Goal: Navigation & Orientation: Find specific page/section

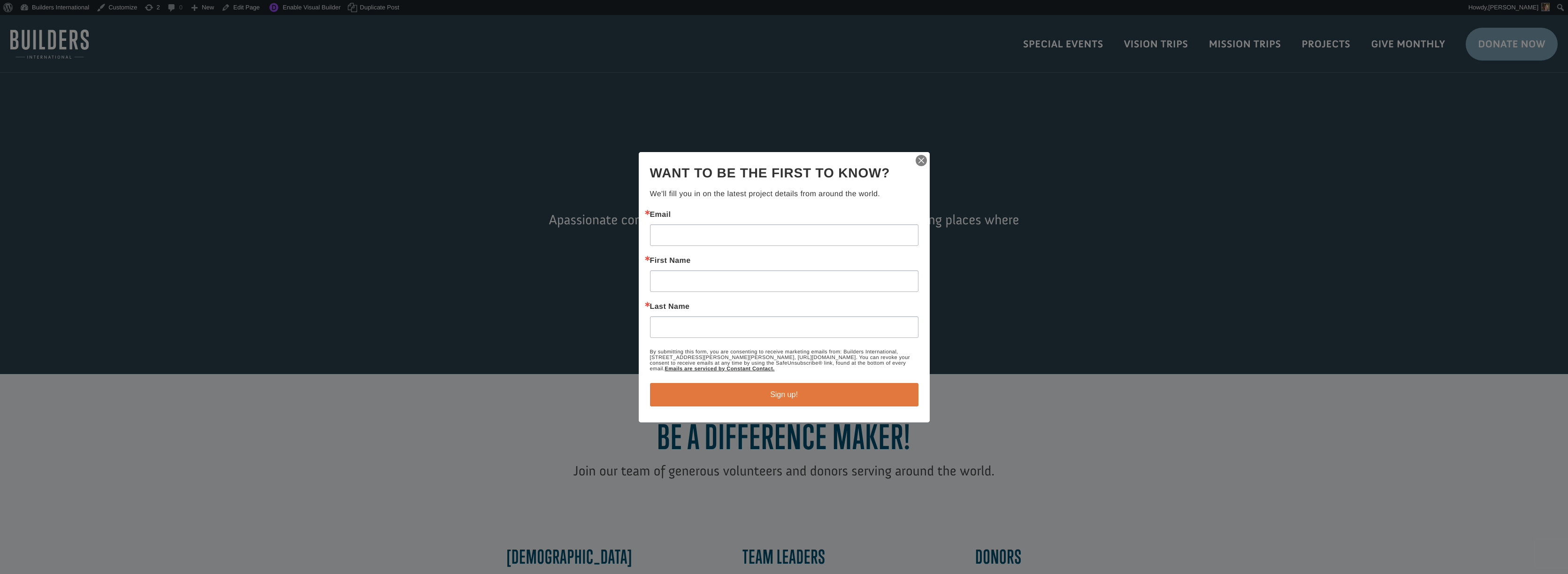
click at [922, 158] on img "button" at bounding box center [922, 161] width 13 height 13
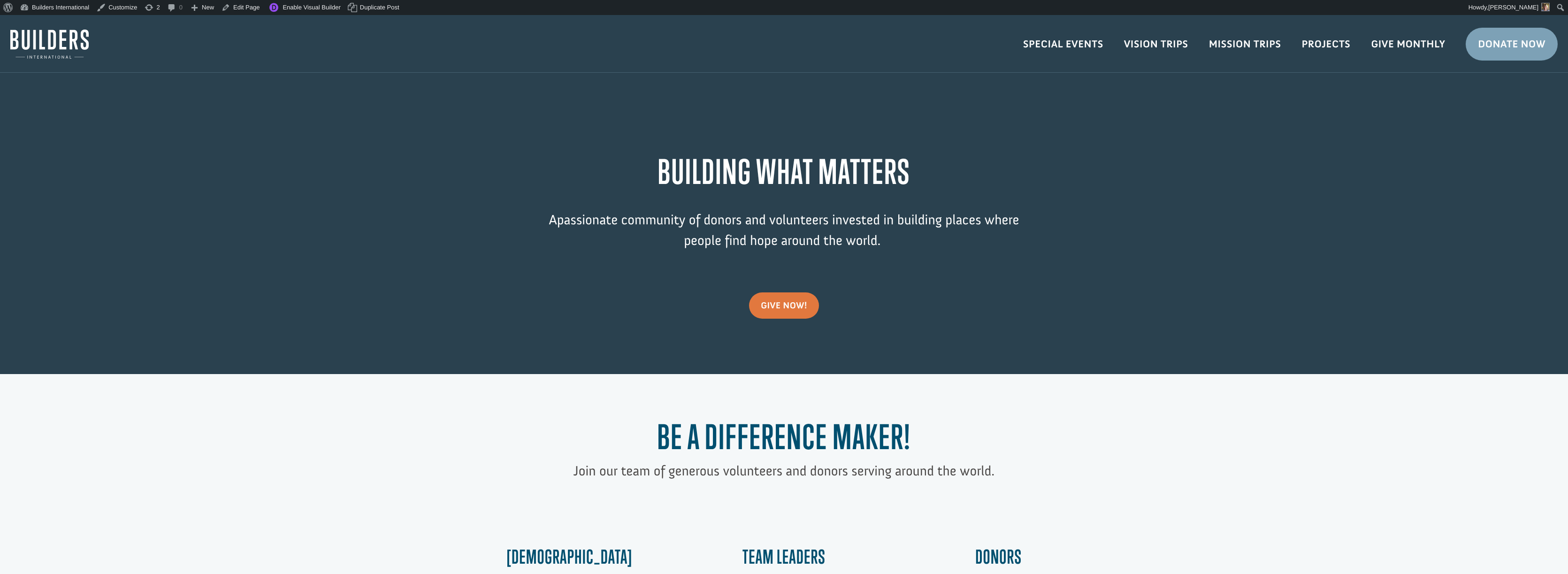
click at [1159, 128] on div "Video Player 00:25 00:00 00:25 Use Up/Down Arrow keys to increase or decrease v…" at bounding box center [784, 195] width 1568 height 359
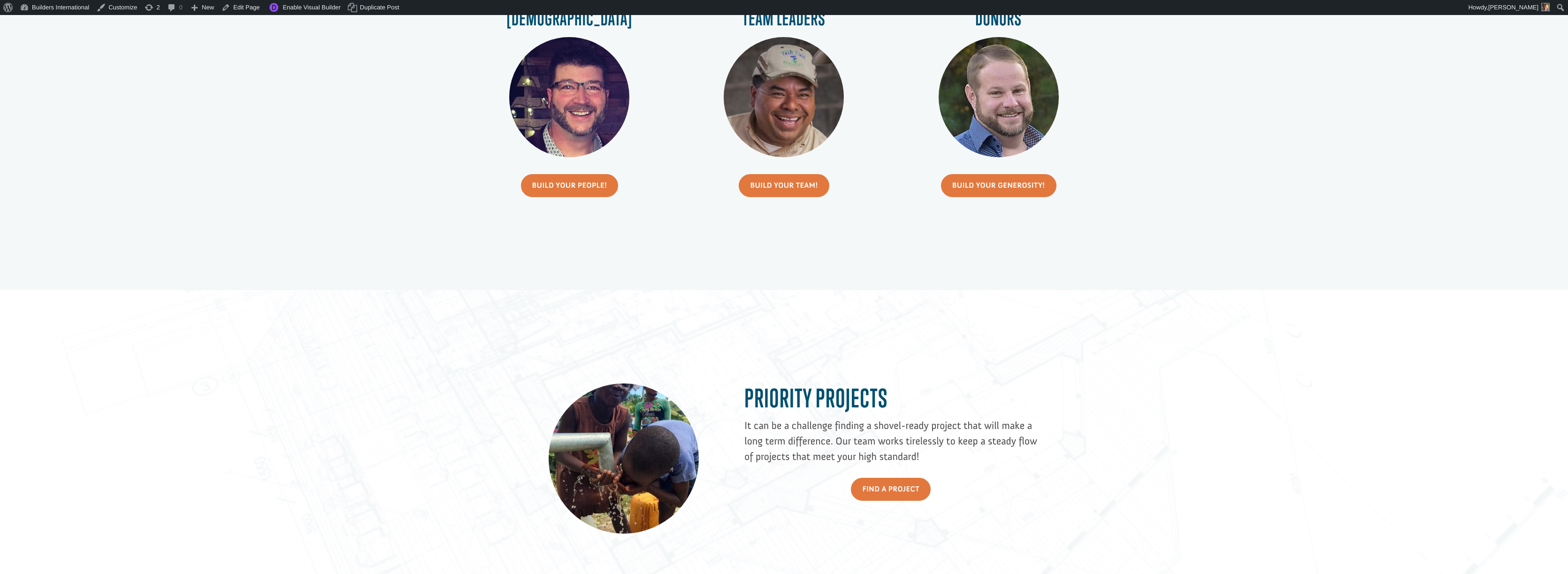
scroll to position [540, 0]
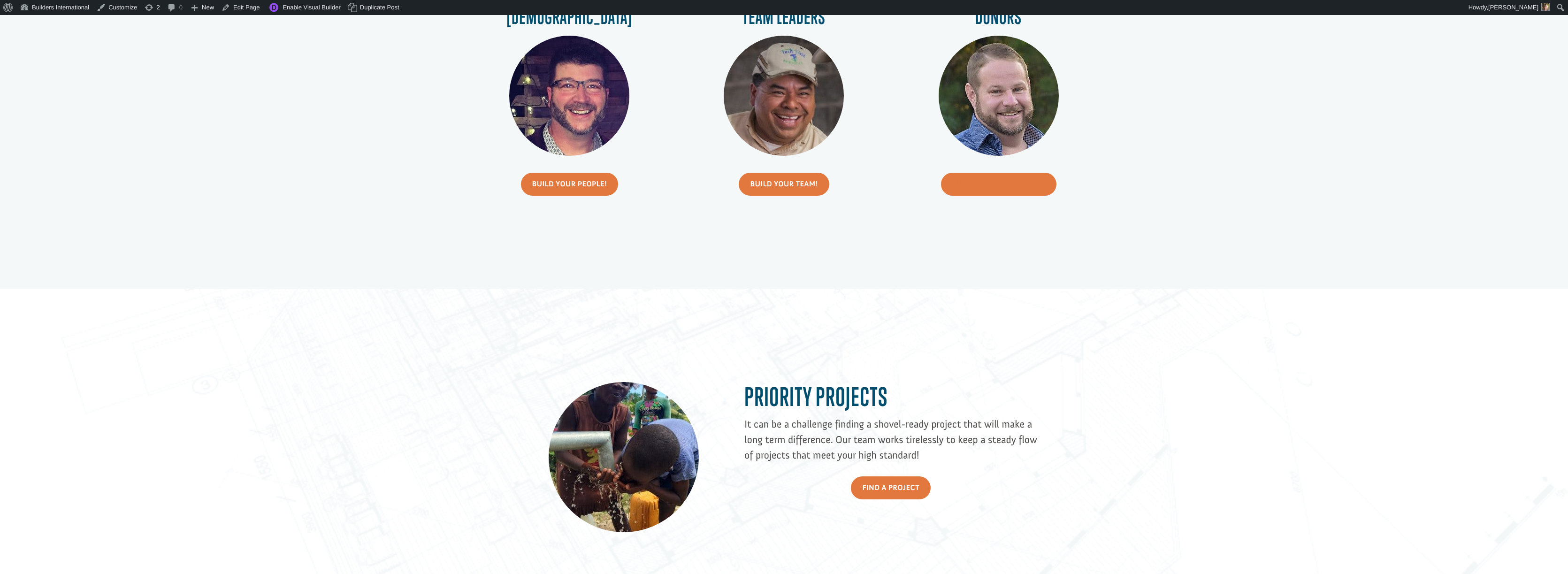
click at [981, 177] on link "Build Your Generosity!" at bounding box center [999, 184] width 116 height 23
click at [757, 187] on link "Build Your Team!" at bounding box center [784, 184] width 90 height 23
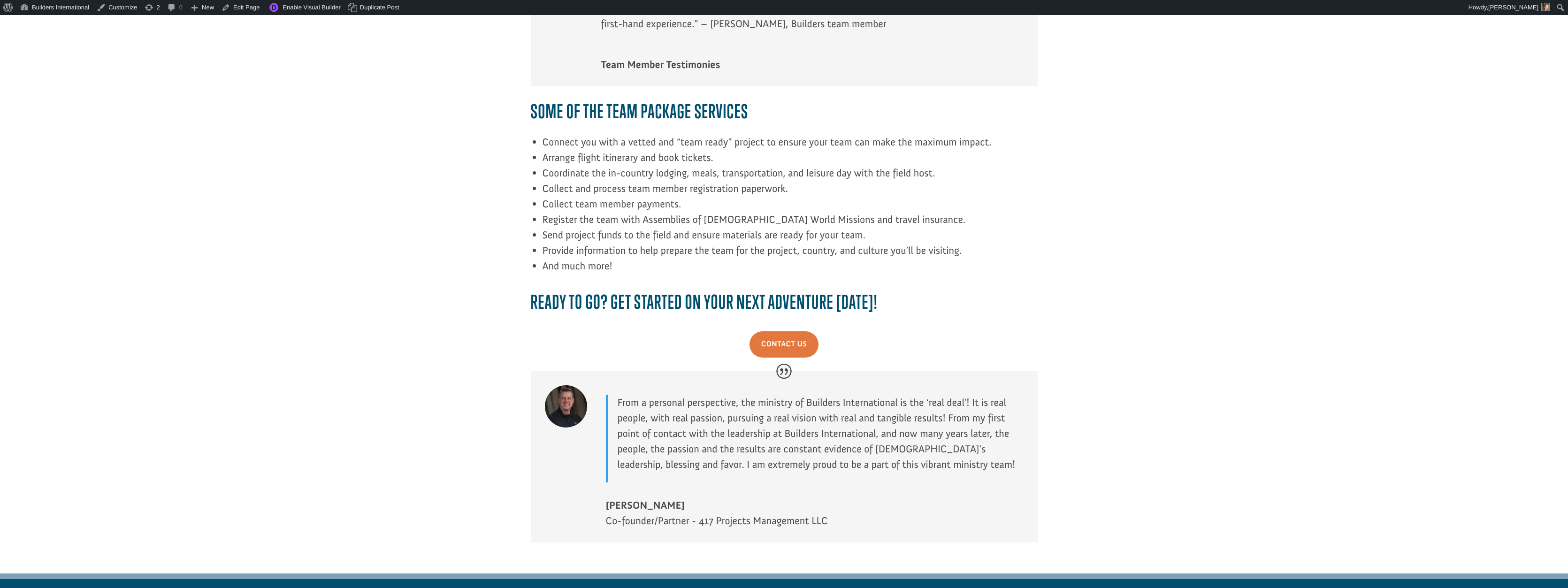
scroll to position [1027, 0]
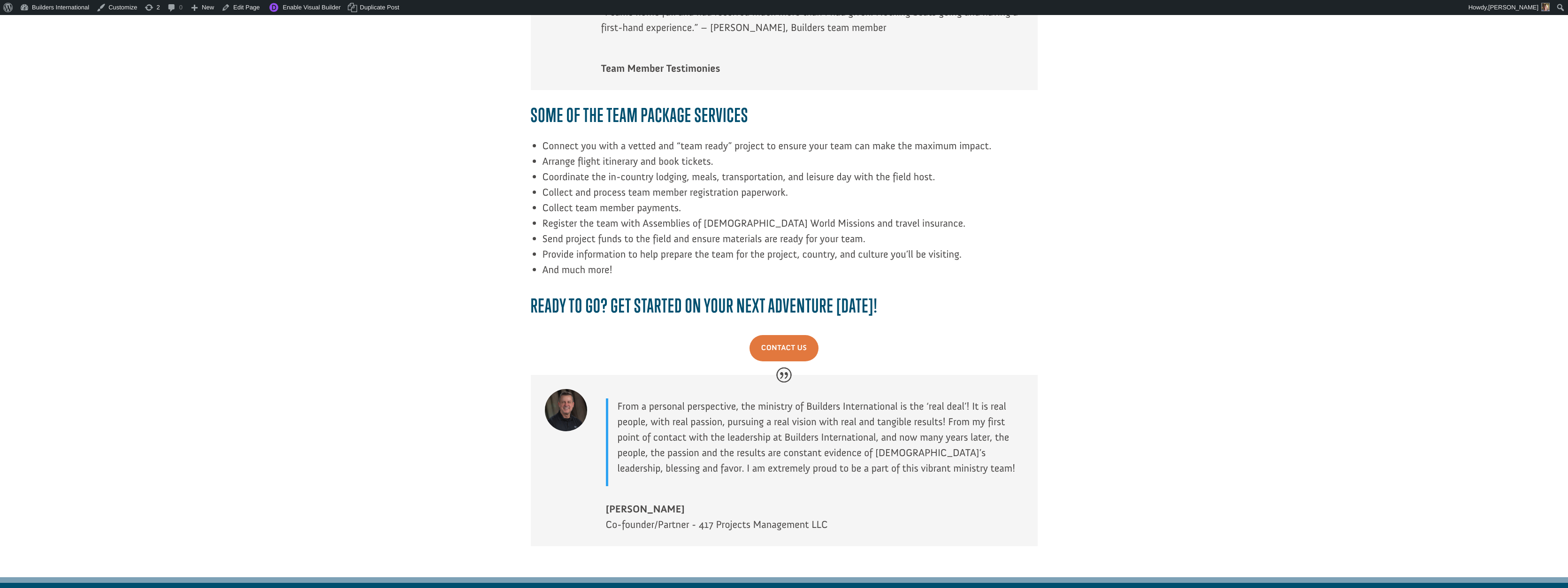
click at [564, 394] on div at bounding box center [565, 410] width 42 height 42
click at [565, 394] on div at bounding box center [565, 410] width 42 height 42
click at [565, 395] on div at bounding box center [565, 410] width 42 height 42
click at [251, 7] on link "Edit Page" at bounding box center [240, 7] width 46 height 15
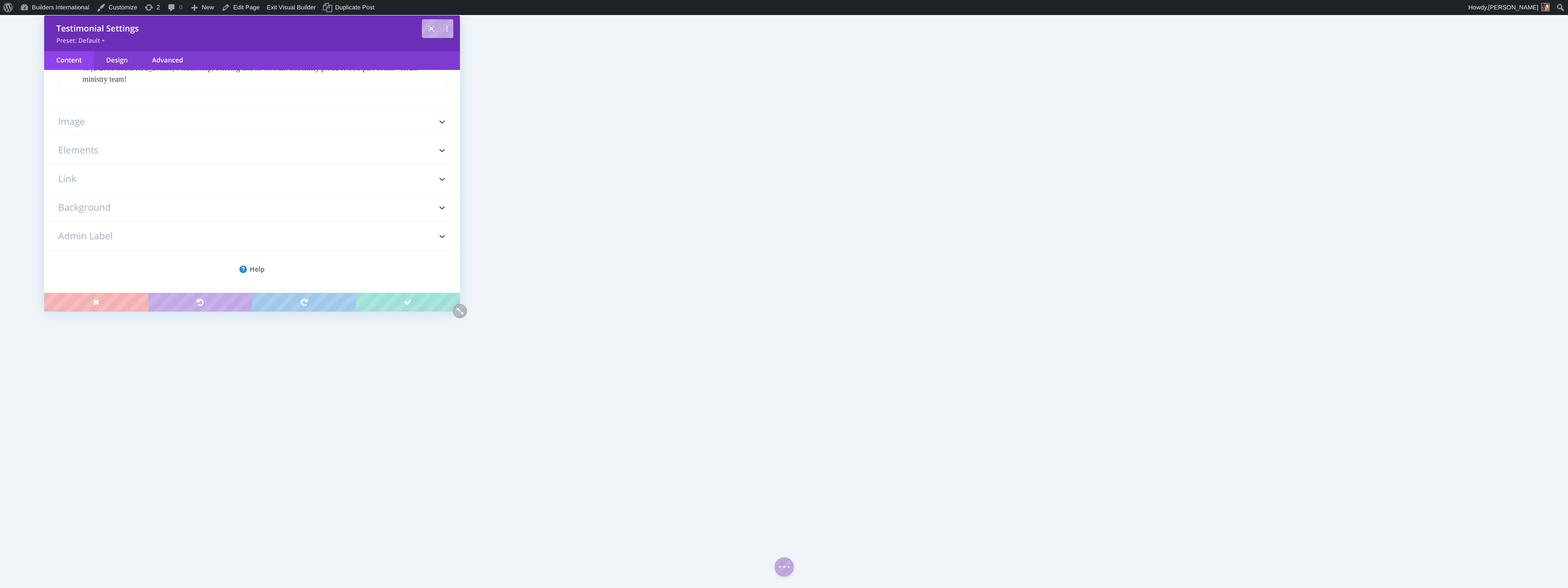
scroll to position [292, 0]
click at [310, 124] on h3 "Image" at bounding box center [252, 122] width 388 height 28
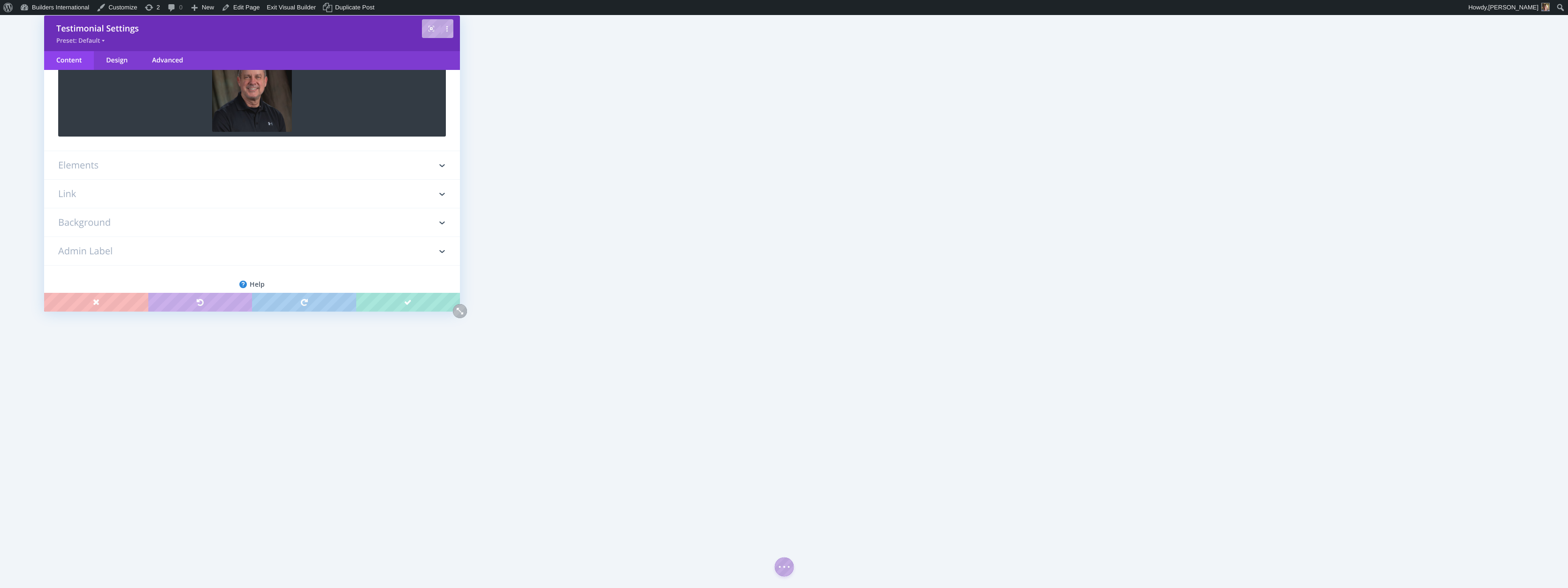
scroll to position [52, 0]
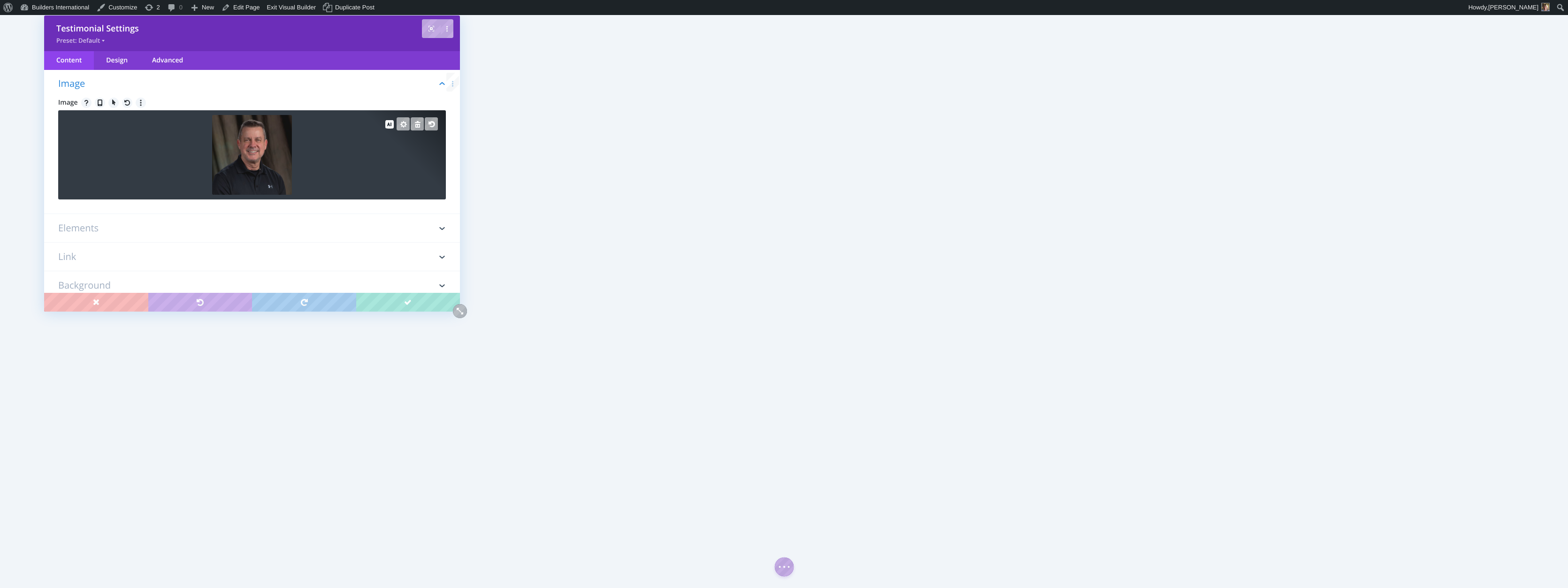
click at [281, 132] on div at bounding box center [252, 124] width 388 height 27
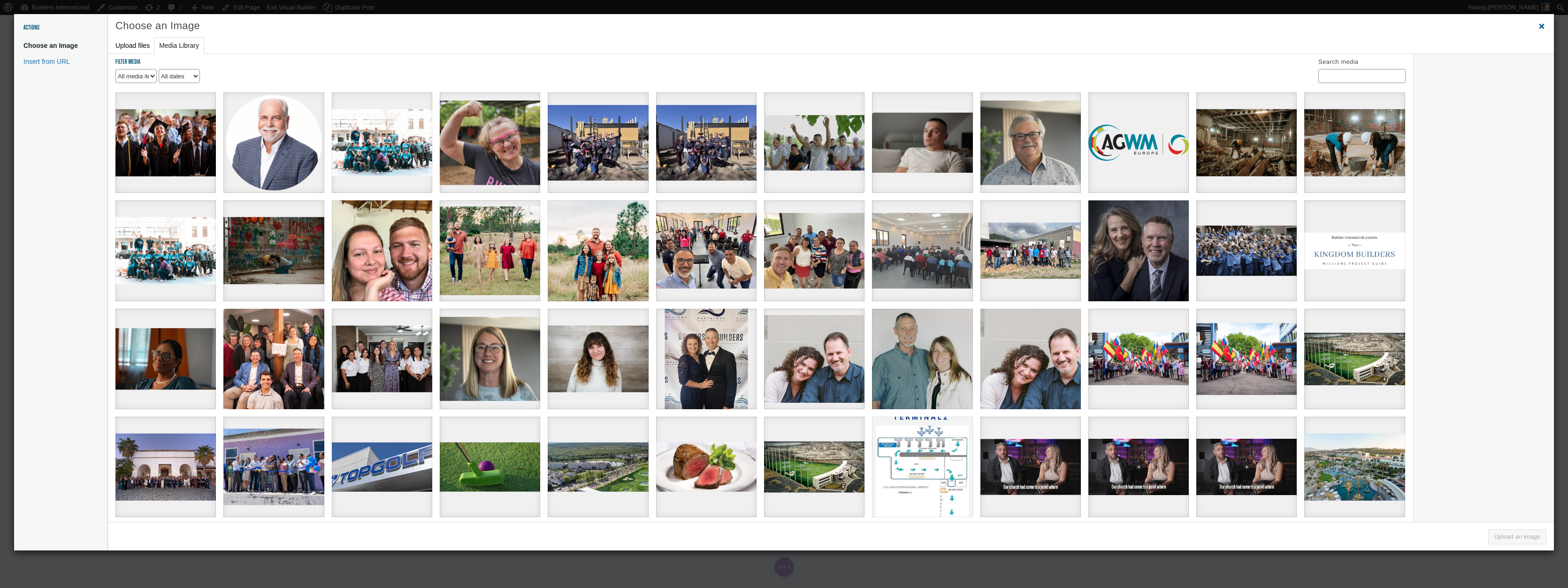
click at [1539, 27] on span "Close dialog" at bounding box center [1541, 26] width 9 height 7
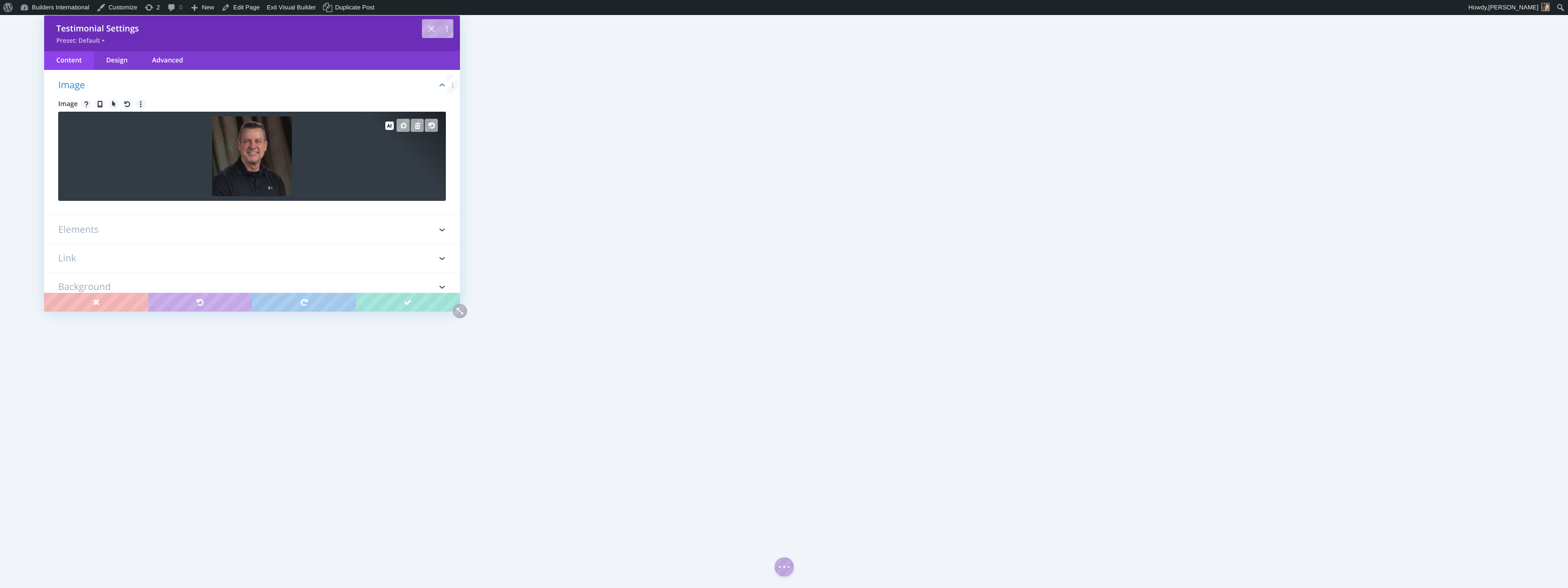
scroll to position [50, 0]
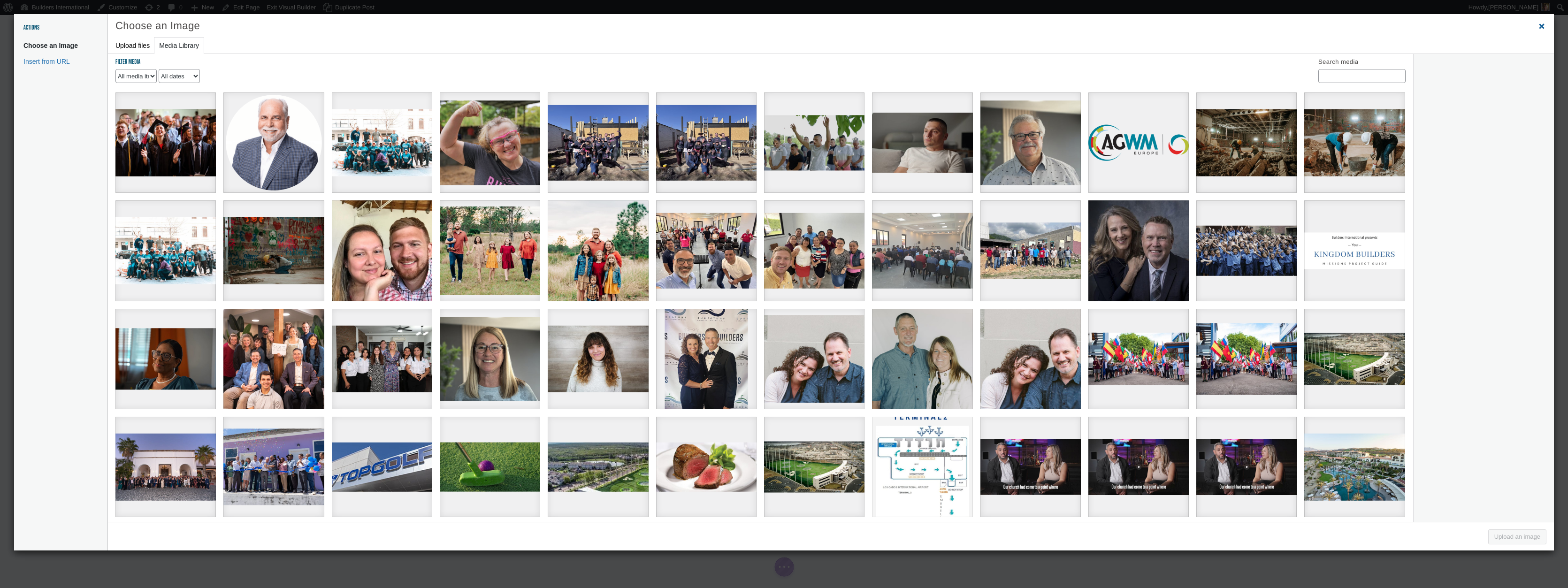
click at [1542, 29] on span "Close dialog" at bounding box center [1541, 26] width 9 height 7
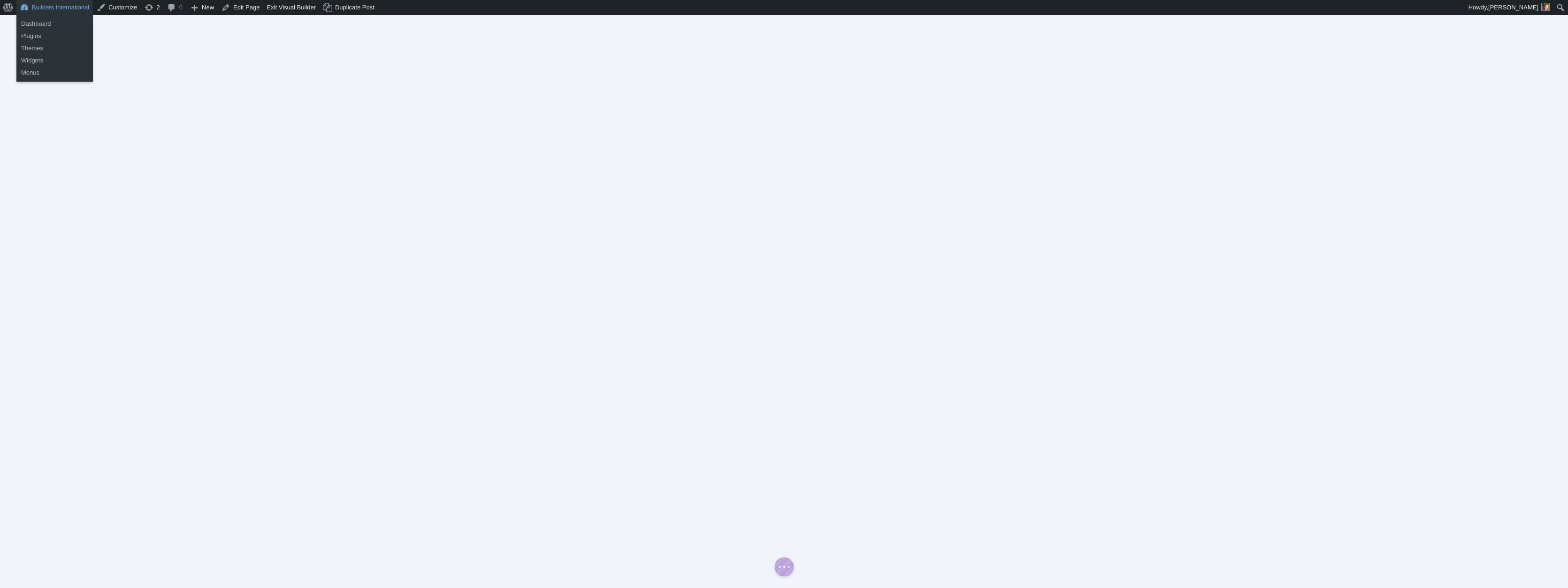
click at [49, 4] on link "Builders International" at bounding box center [55, 7] width 77 height 15
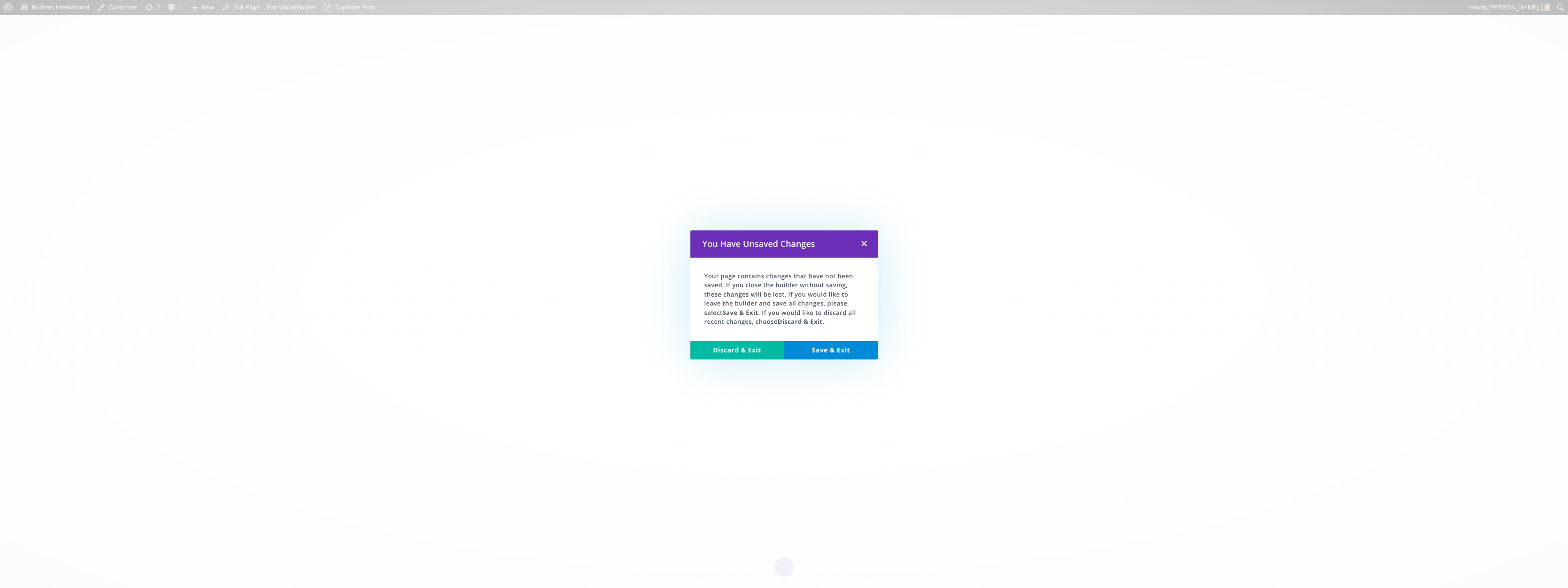
click at [741, 348] on link "Discard & Exit" at bounding box center [737, 351] width 94 height 19
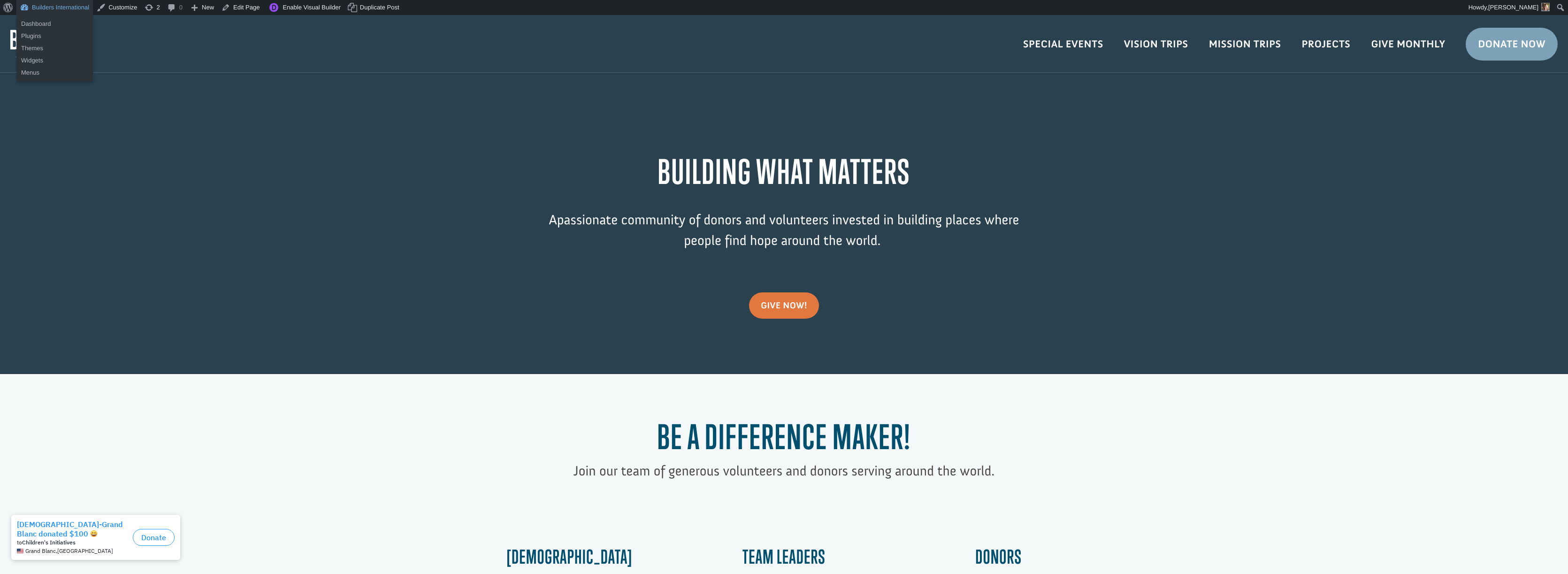
click at [54, 7] on link "Builders International" at bounding box center [55, 7] width 77 height 15
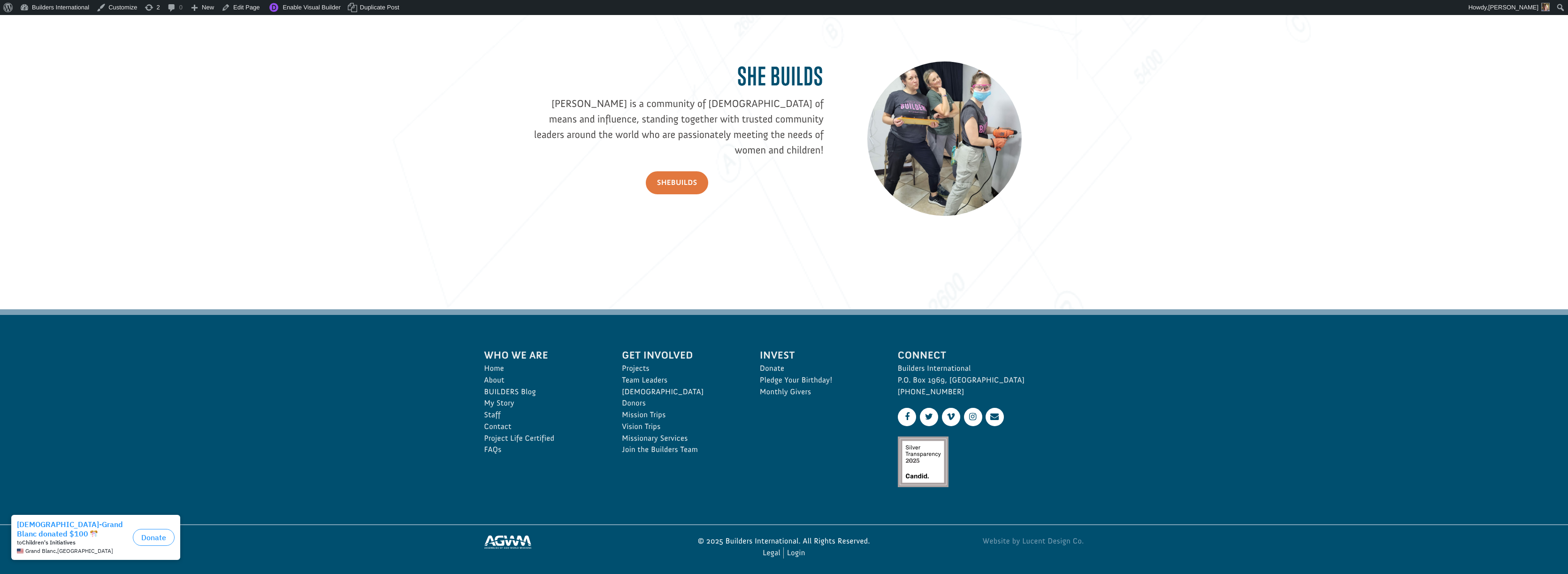
scroll to position [1502, 0]
click at [500, 413] on link "Staff" at bounding box center [543, 415] width 117 height 12
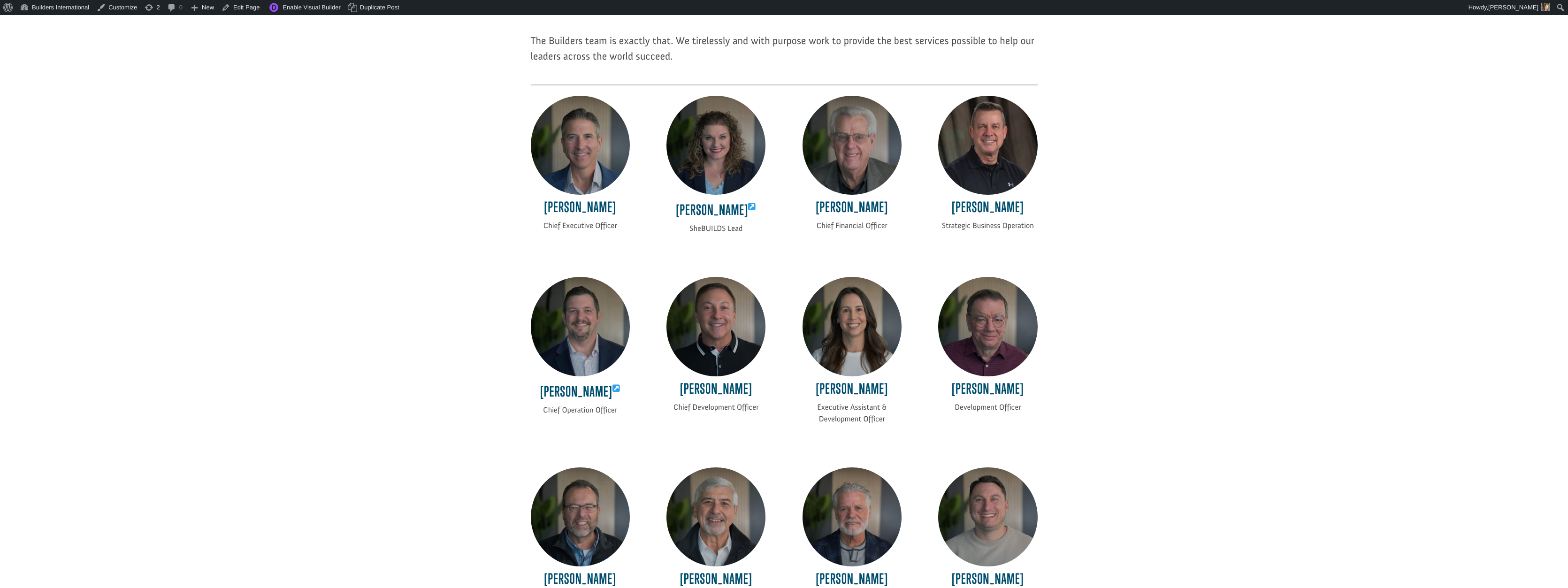
scroll to position [194, 0]
click at [748, 205] on icon at bounding box center [752, 208] width 8 height 9
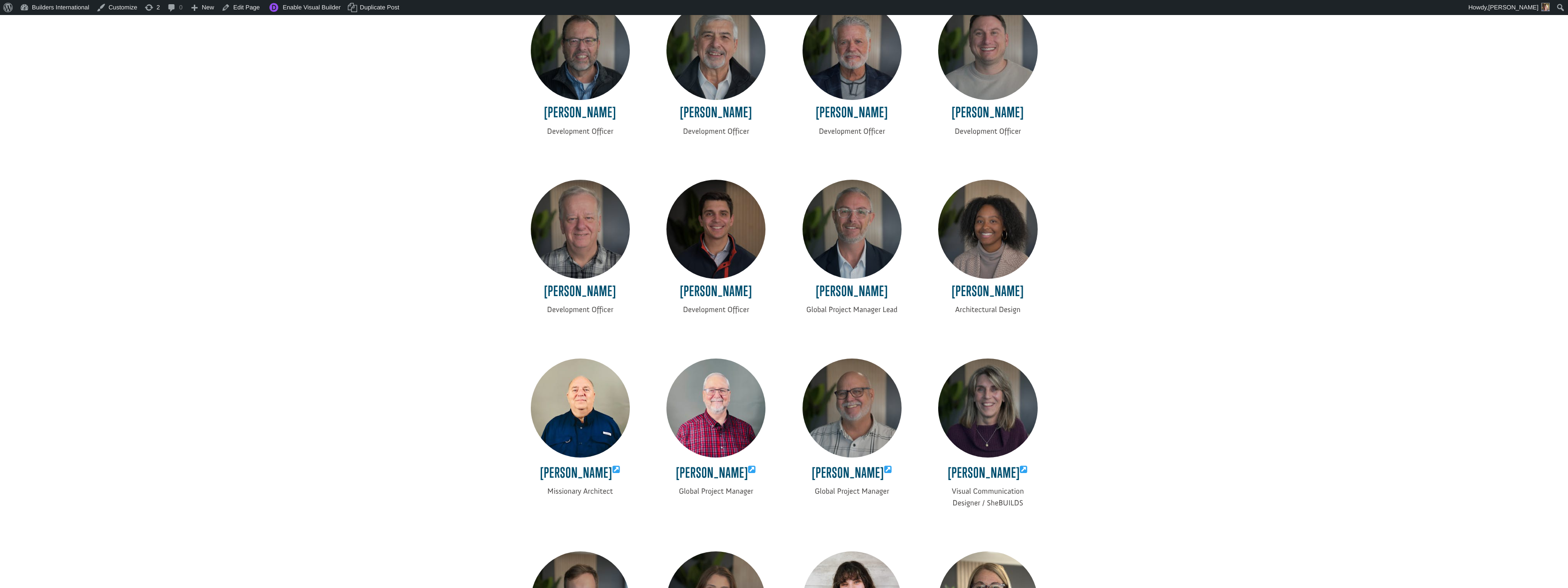
scroll to position [676, 0]
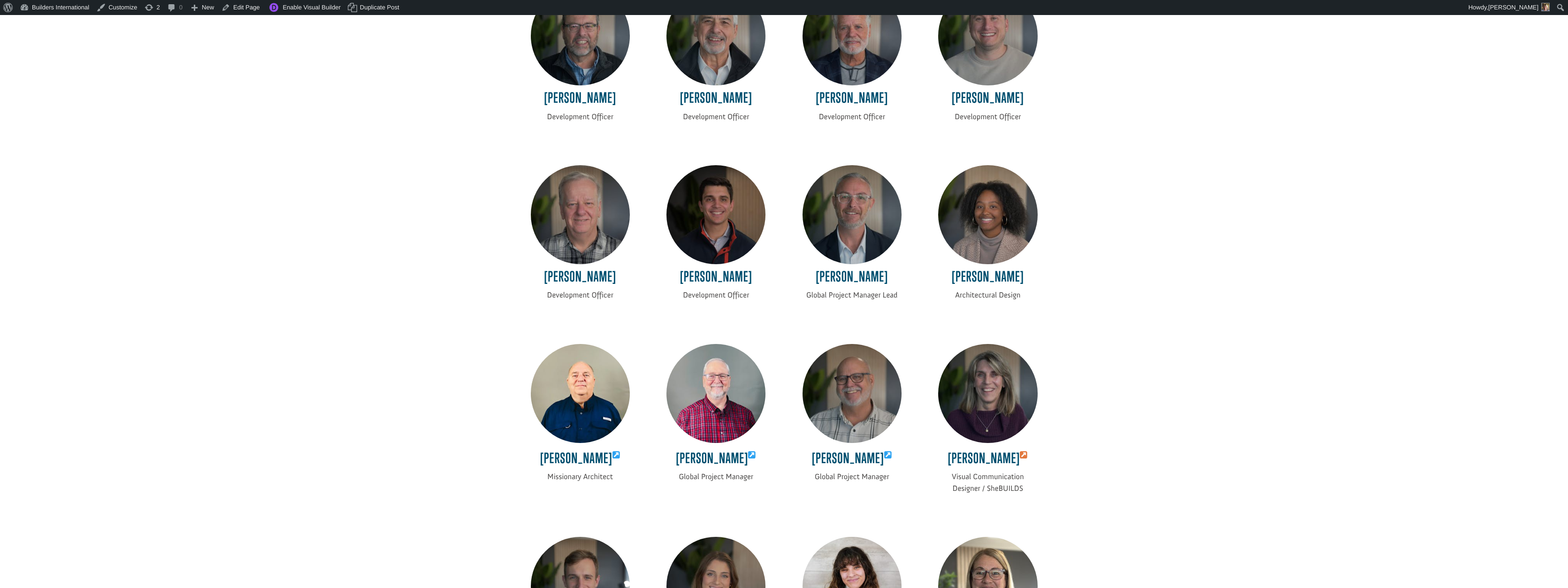
click at [1020, 451] on icon at bounding box center [1023, 455] width 8 height 9
click at [884, 451] on icon at bounding box center [888, 455] width 8 height 9
click at [754, 452] on icon at bounding box center [752, 455] width 8 height 9
click at [884, 451] on icon at bounding box center [888, 455] width 8 height 9
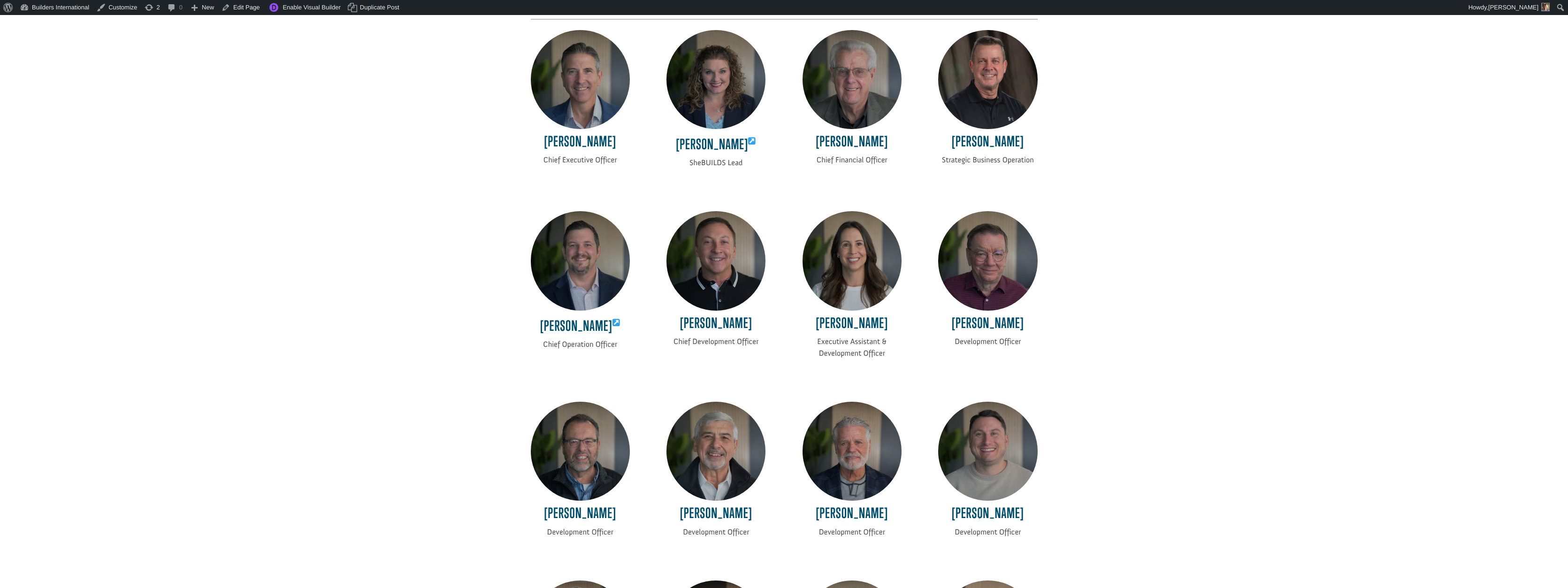
scroll to position [257, 0]
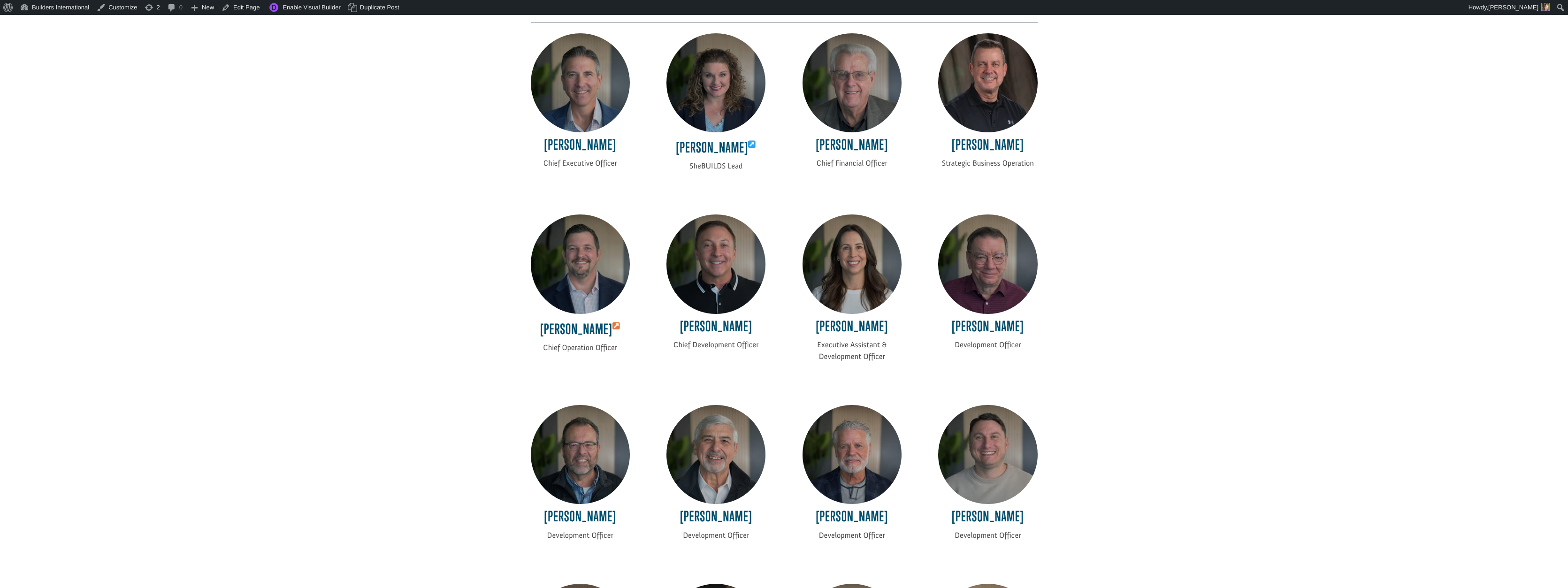
click at [614, 323] on icon at bounding box center [616, 326] width 8 height 9
click at [72, 9] on link "Builders International" at bounding box center [55, 7] width 77 height 15
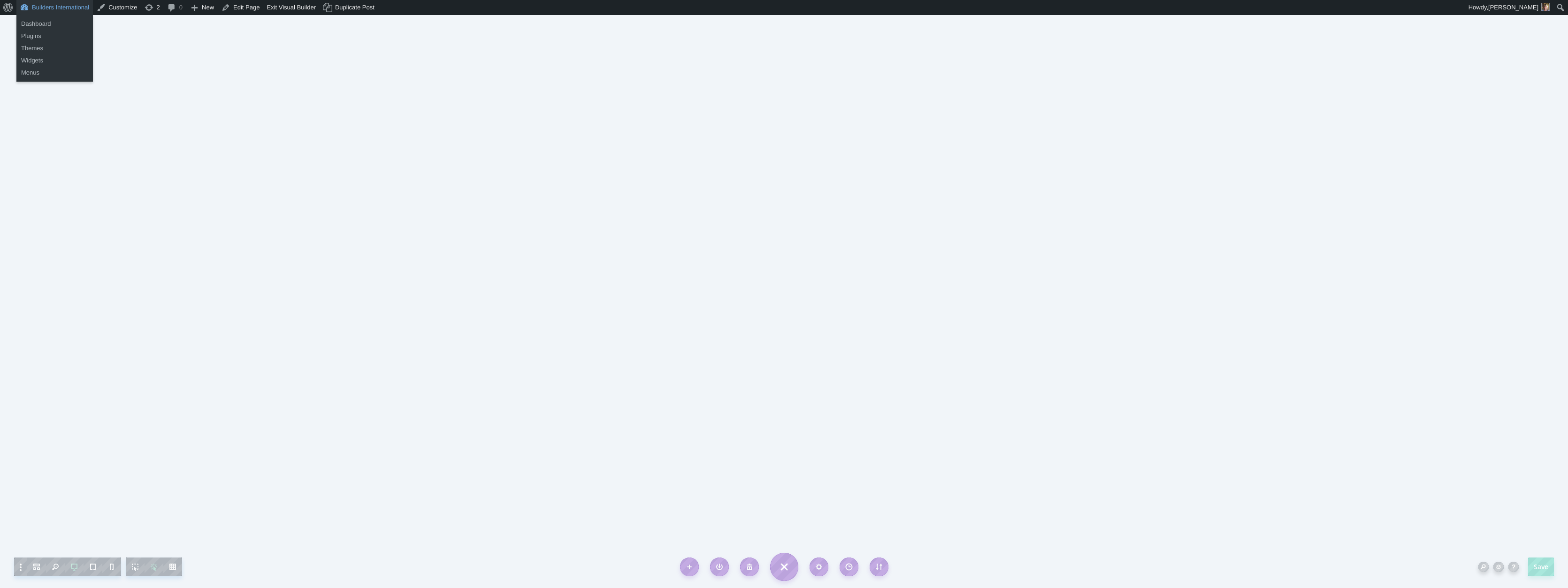
click at [69, 9] on link "Builders International" at bounding box center [55, 7] width 77 height 15
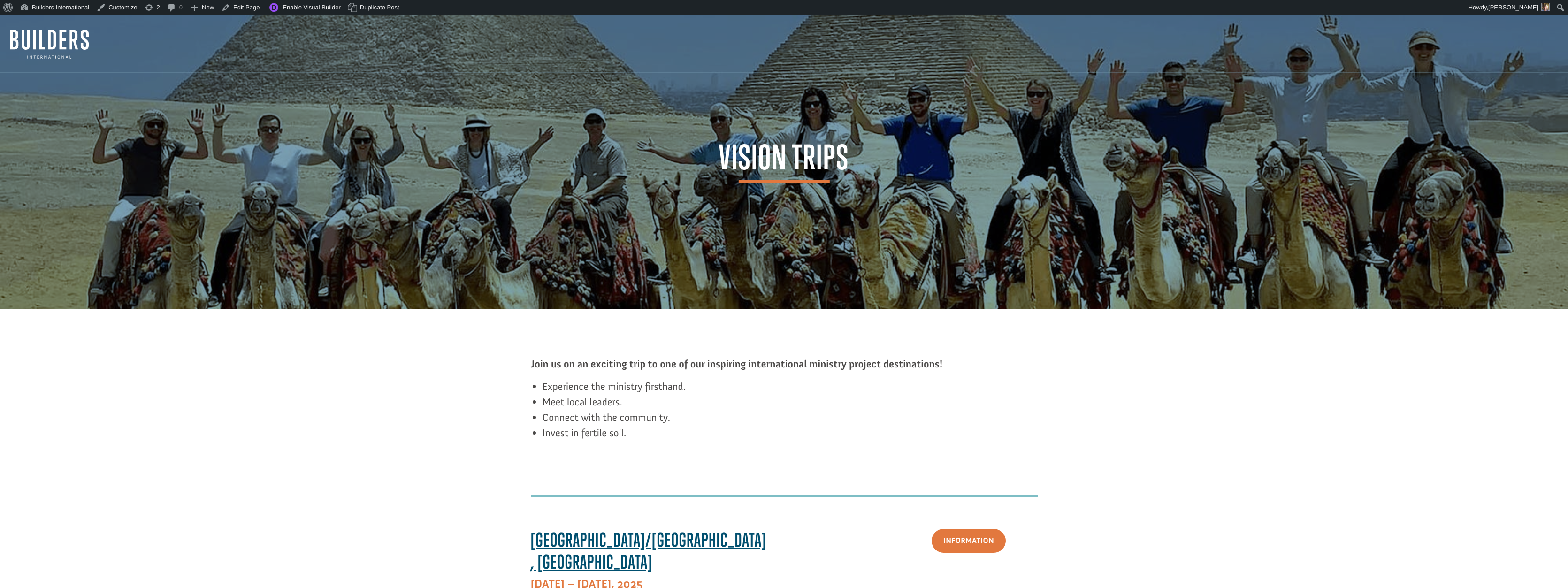
click at [57, 38] on img at bounding box center [49, 44] width 79 height 29
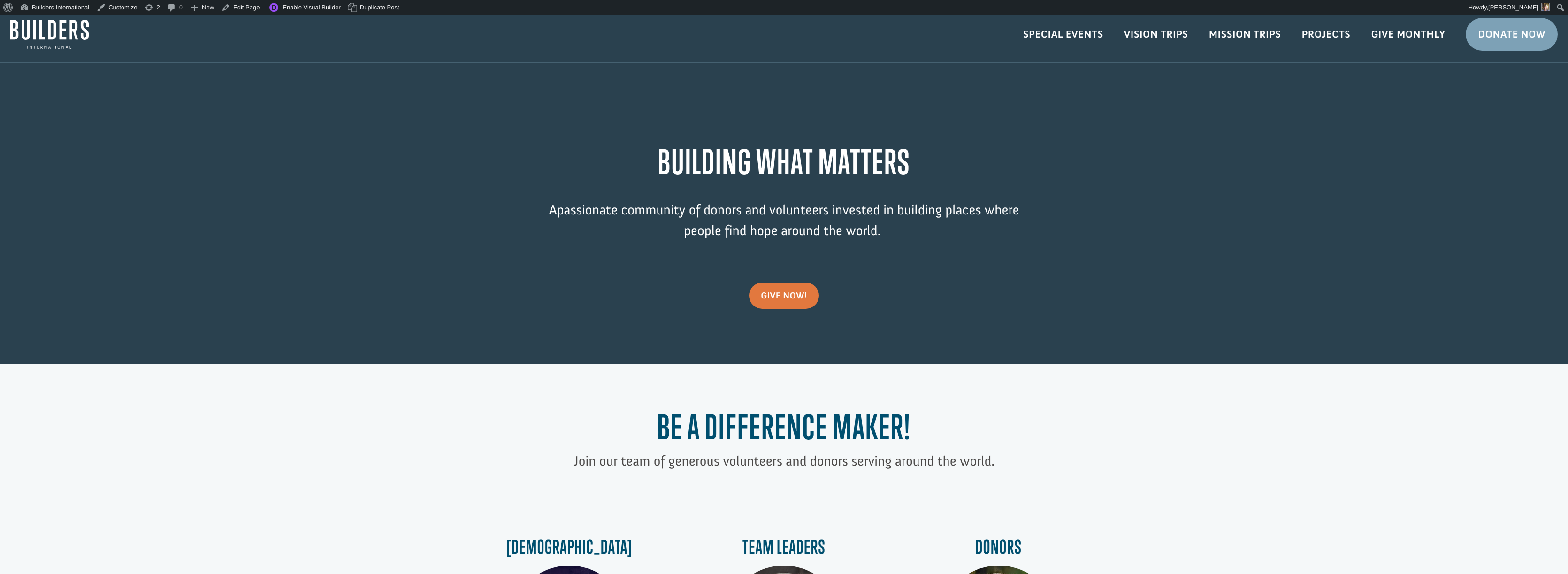
scroll to position [13, 1]
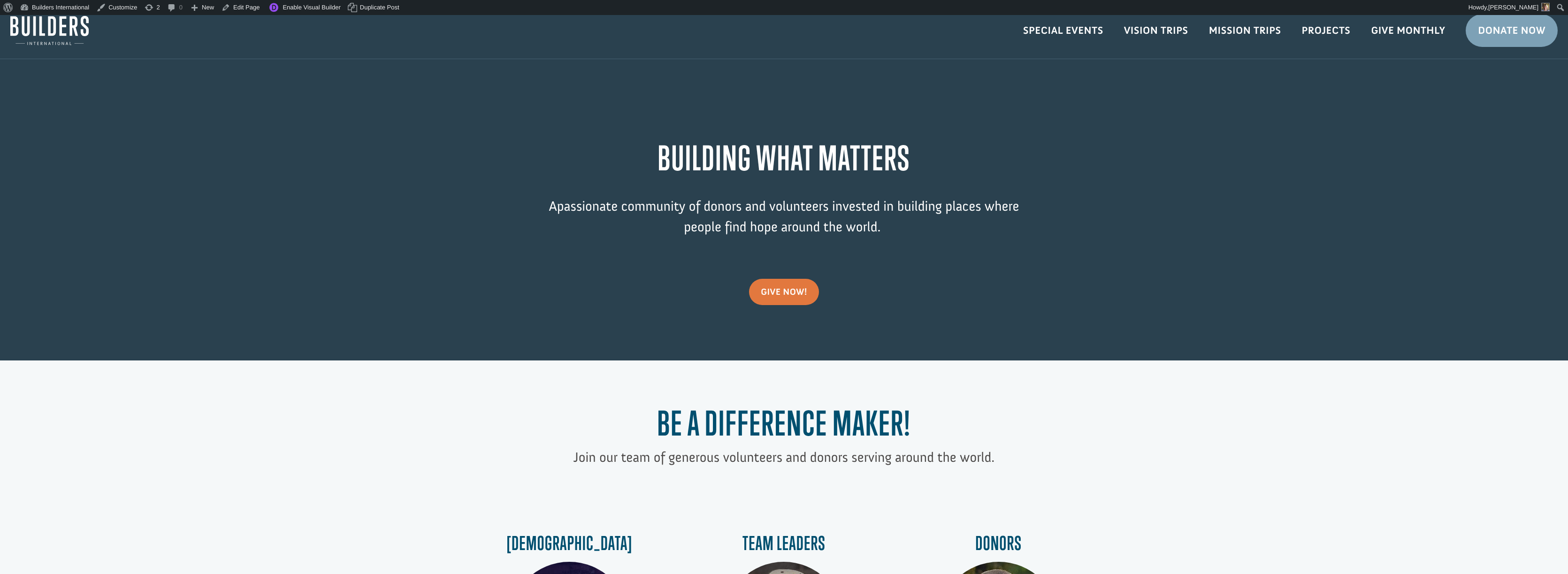
click at [41, 35] on img at bounding box center [49, 30] width 79 height 29
